Goal: Entertainment & Leisure: Consume media (video, audio)

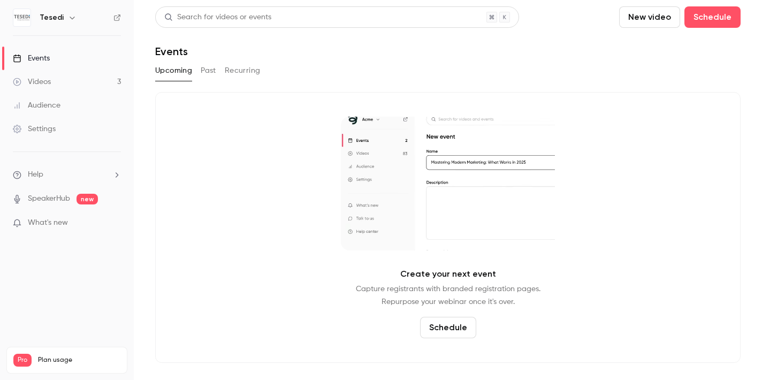
click at [80, 82] on link "Videos 3" at bounding box center [67, 82] width 134 height 24
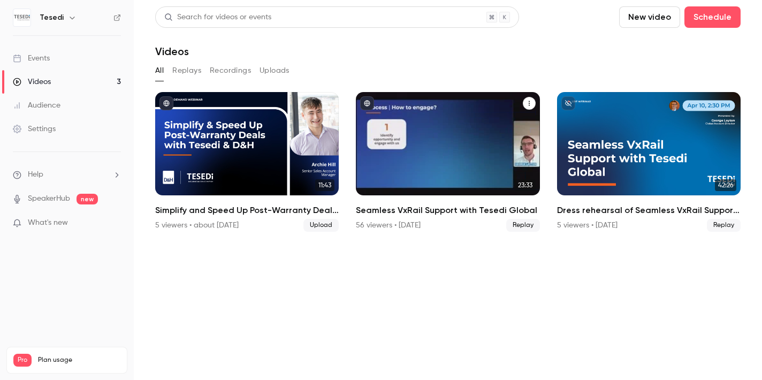
click at [388, 225] on div "56 viewers • [DATE]" at bounding box center [388, 225] width 65 height 11
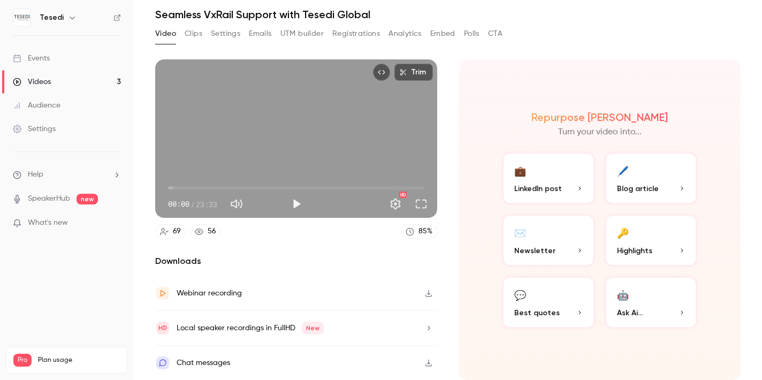
click at [167, 231] on icon at bounding box center [164, 231] width 9 height 9
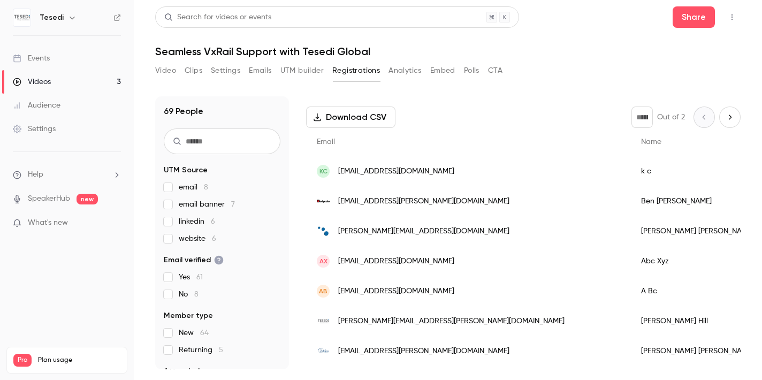
click at [482, 207] on div "[EMAIL_ADDRESS][PERSON_NAME][DOMAIN_NAME]" at bounding box center [468, 201] width 324 height 30
